Goal: Navigation & Orientation: Find specific page/section

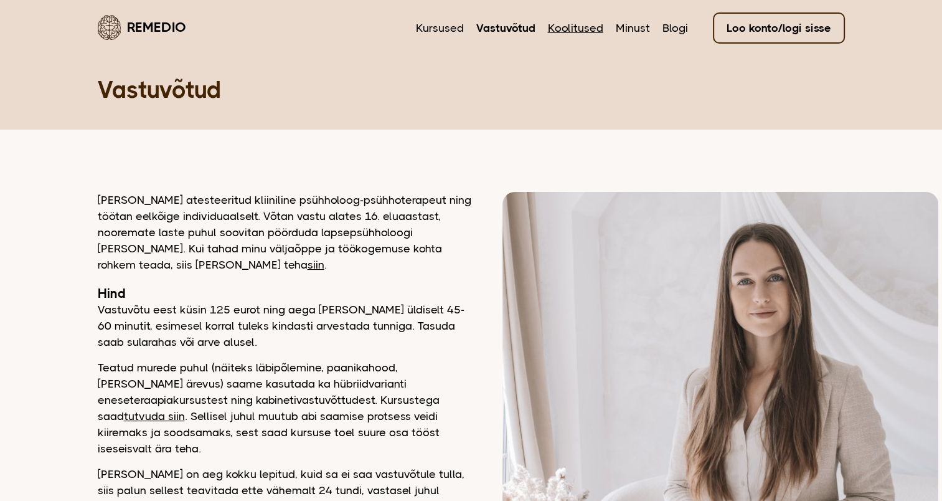
click at [585, 29] on link "Koolitused" at bounding box center [575, 28] width 55 height 16
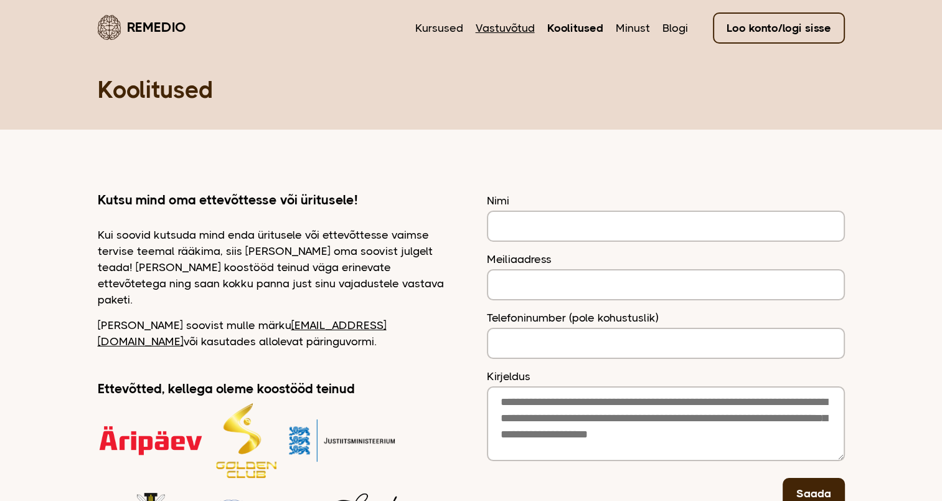
click at [513, 25] on link "Vastuvõtud" at bounding box center [505, 28] width 59 height 16
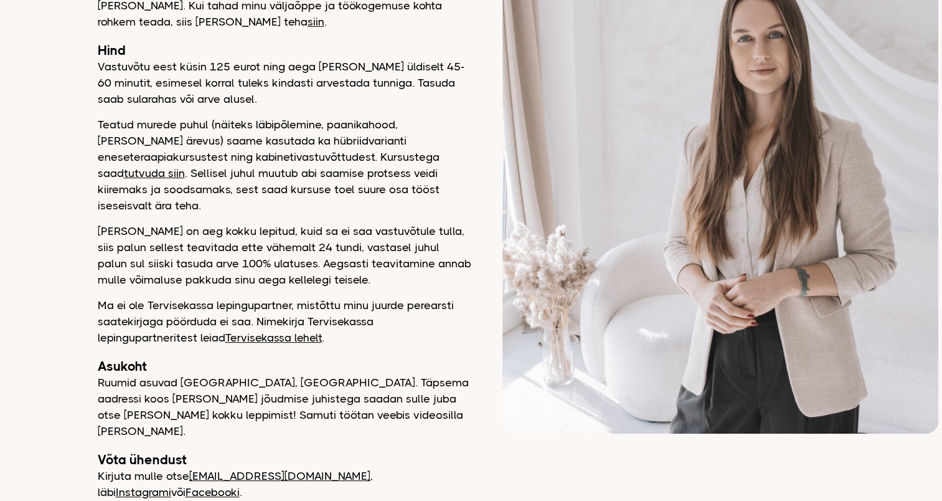
scroll to position [244, 0]
